Goal: Transaction & Acquisition: Purchase product/service

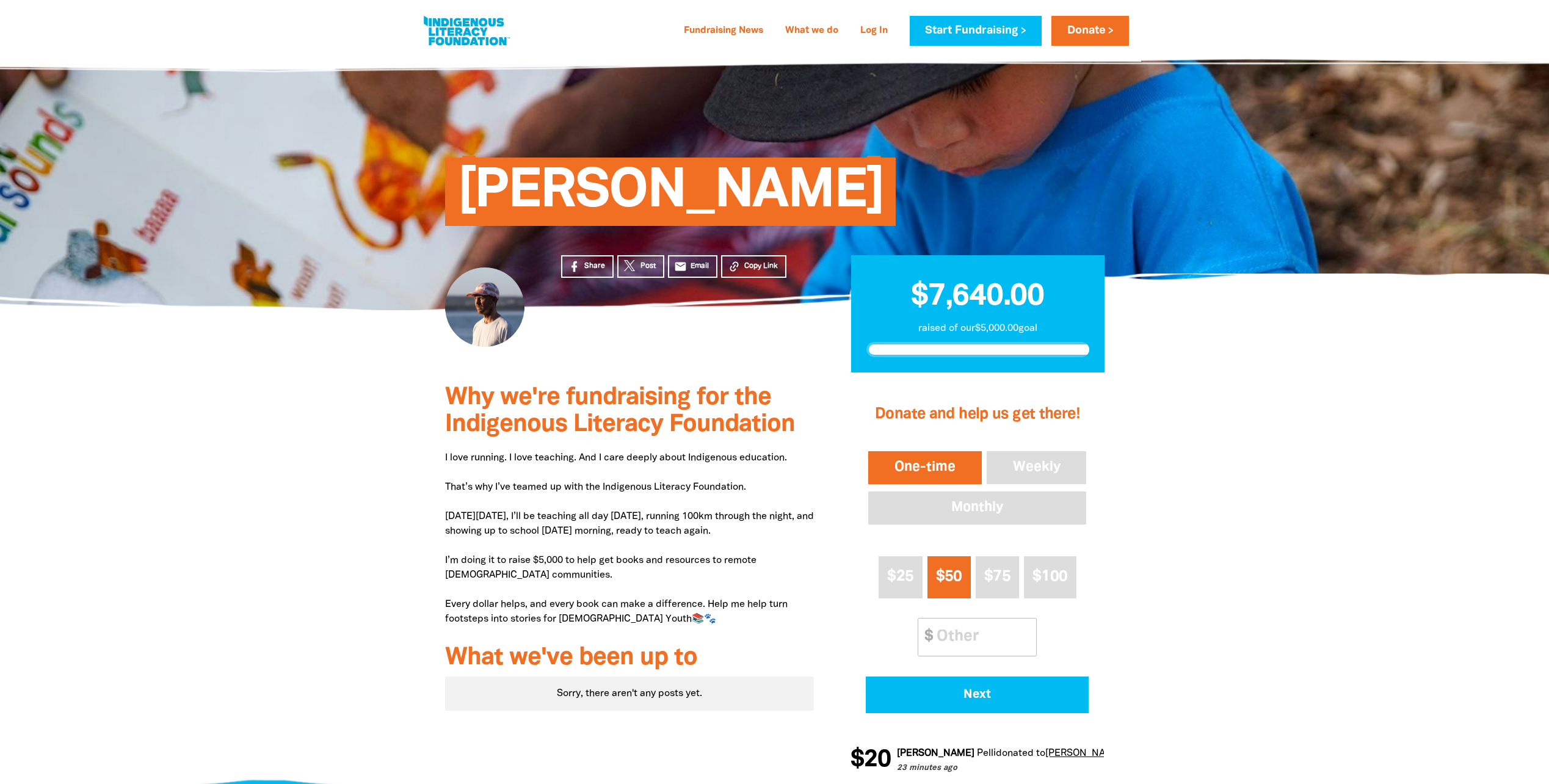
click at [357, 563] on div at bounding box center [774, 581] width 1549 height 419
drag, startPoint x: 775, startPoint y: 528, endPoint x: 439, endPoint y: 511, distance: 336.4
click at [439, 511] on div "Why we're fundraising for the Indigenous Literacy Foundation I love running. I …" at bounding box center [629, 581] width 406 height 419
drag, startPoint x: 439, startPoint y: 511, endPoint x: 457, endPoint y: 512, distance: 18.0
copy p "On Thursday August 28, I’ll be teaching all day Thursday, running 100km through…"
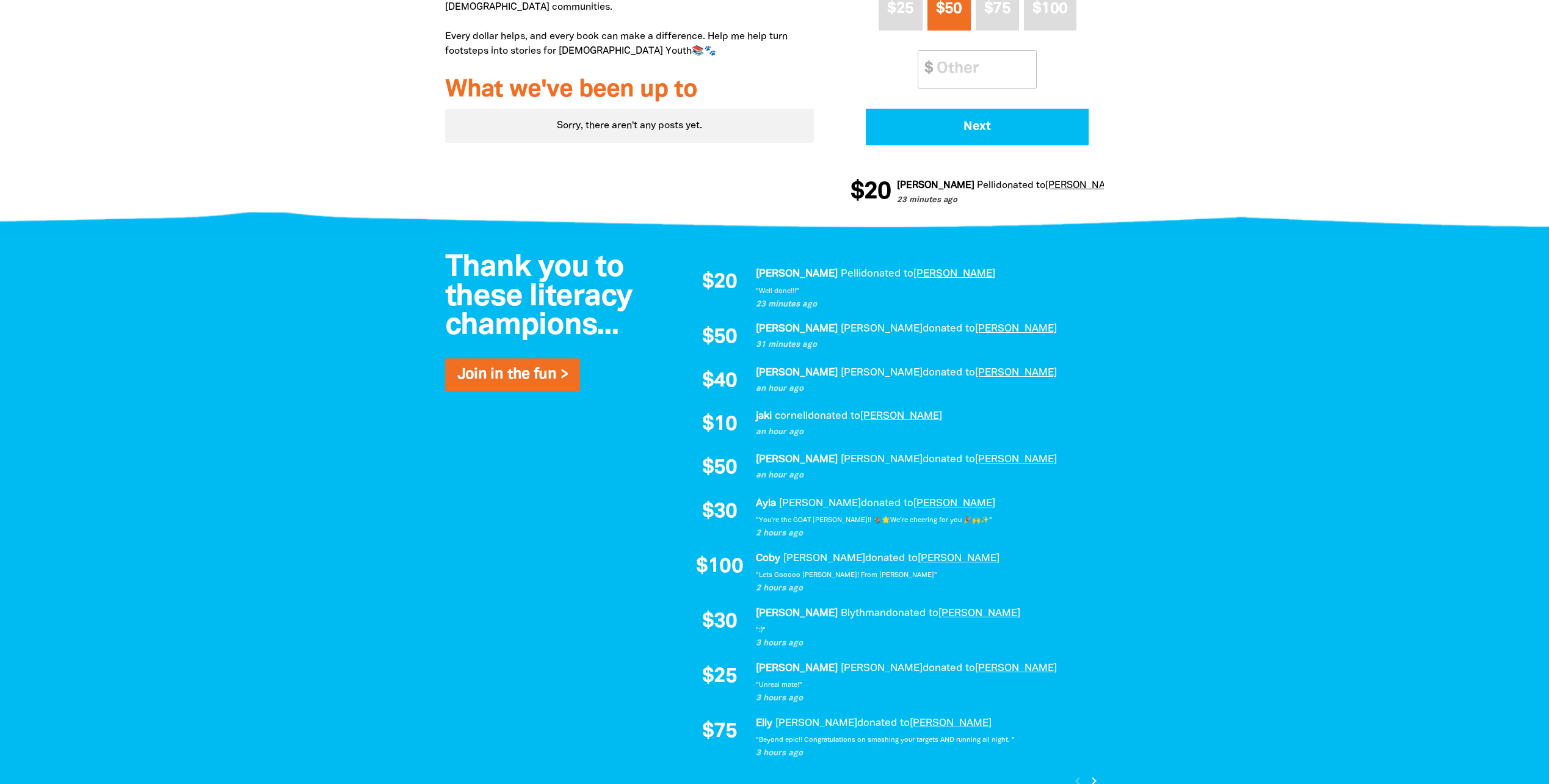
scroll to position [611, 0]
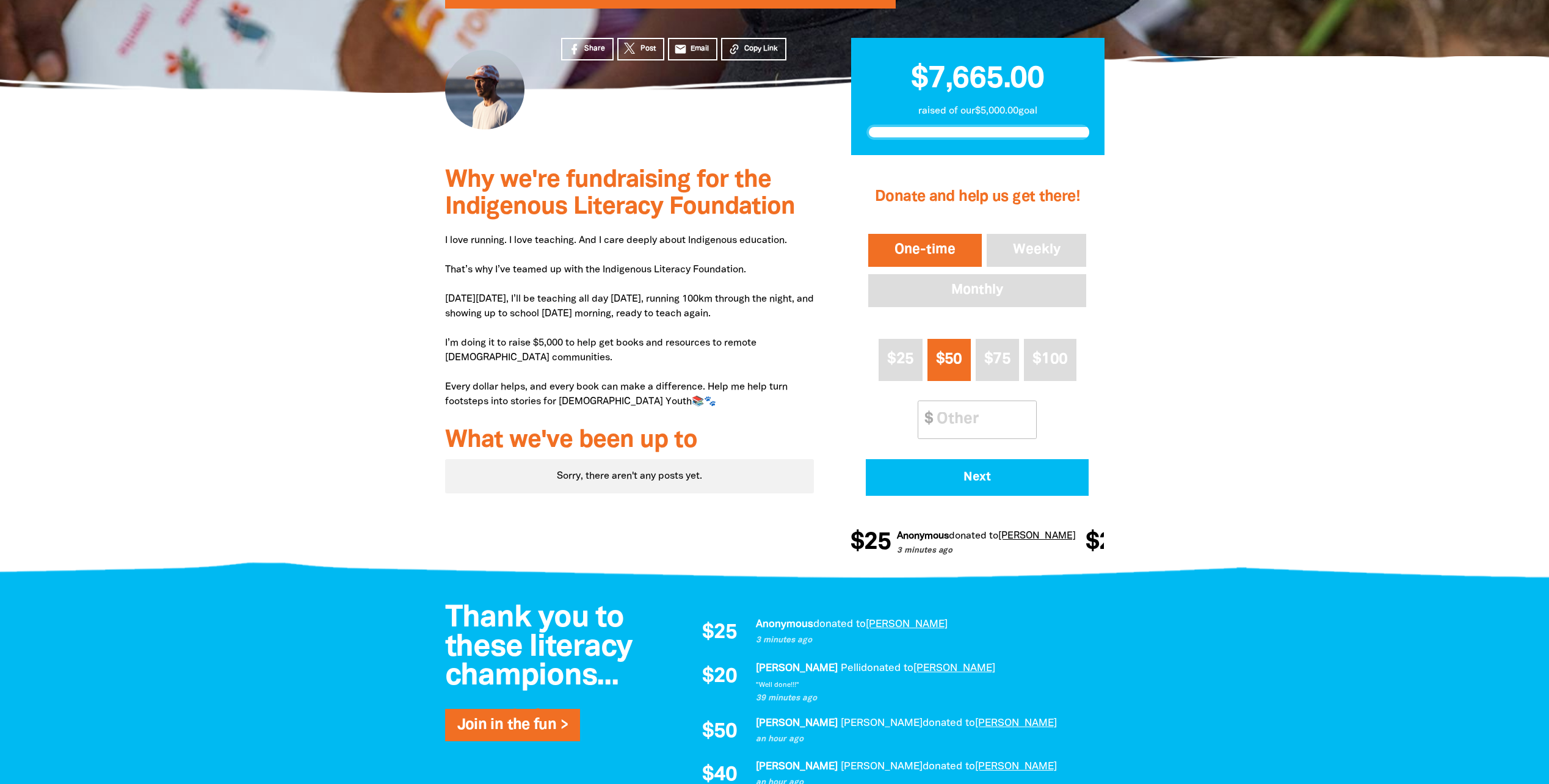
scroll to position [244, 0]
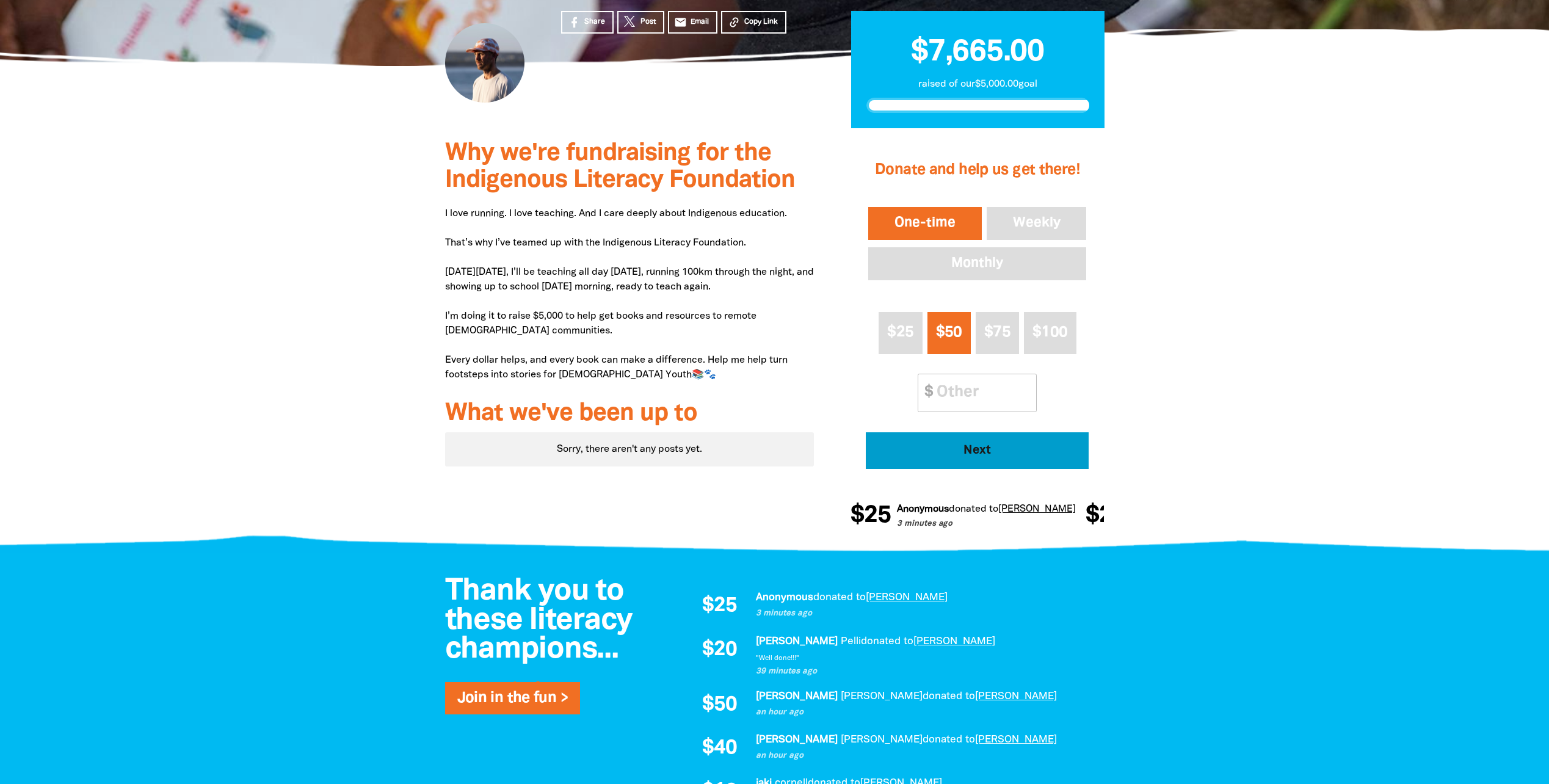
click at [972, 446] on span "Next" at bounding box center [978, 450] width 189 height 12
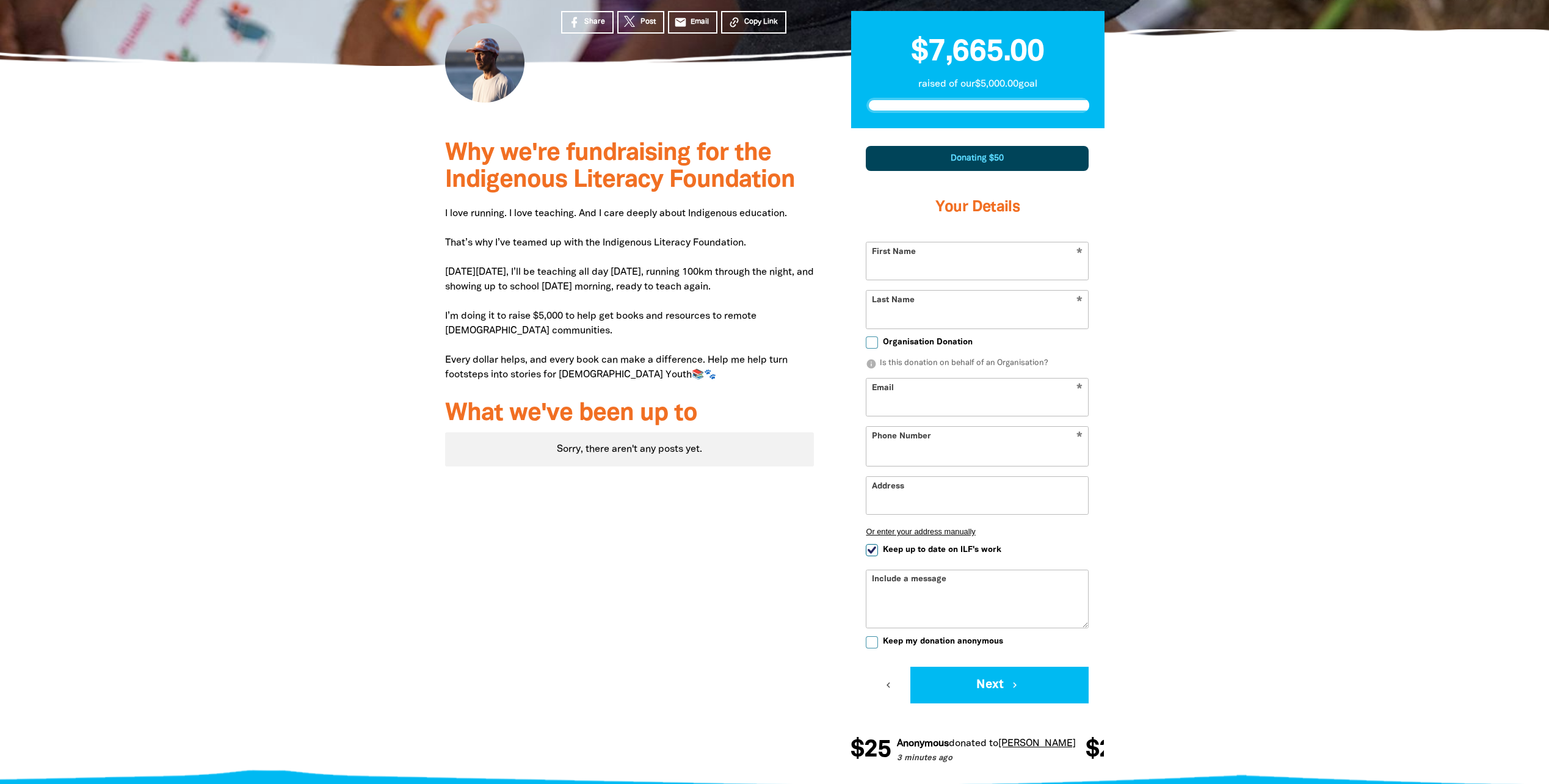
select select "AU"
click at [951, 268] on input "First Name" at bounding box center [978, 261] width 222 height 37
type input "[PERSON_NAME]"
type input "Desilla"
type input "[PERSON_NAME][EMAIL_ADDRESS][DOMAIN_NAME]"
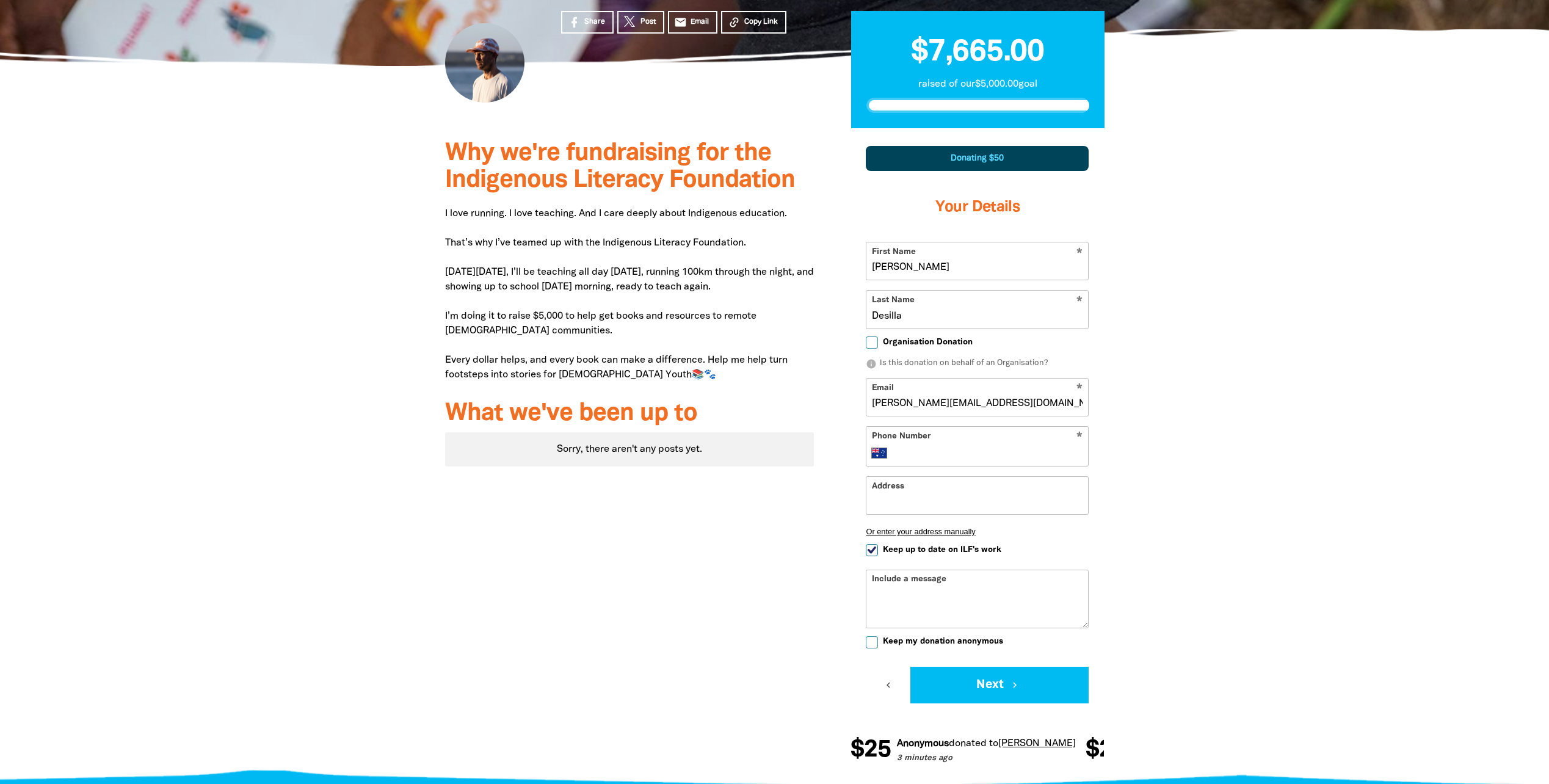
type input "[PHONE_NUMBER]"
